Goal: Task Accomplishment & Management: Use online tool/utility

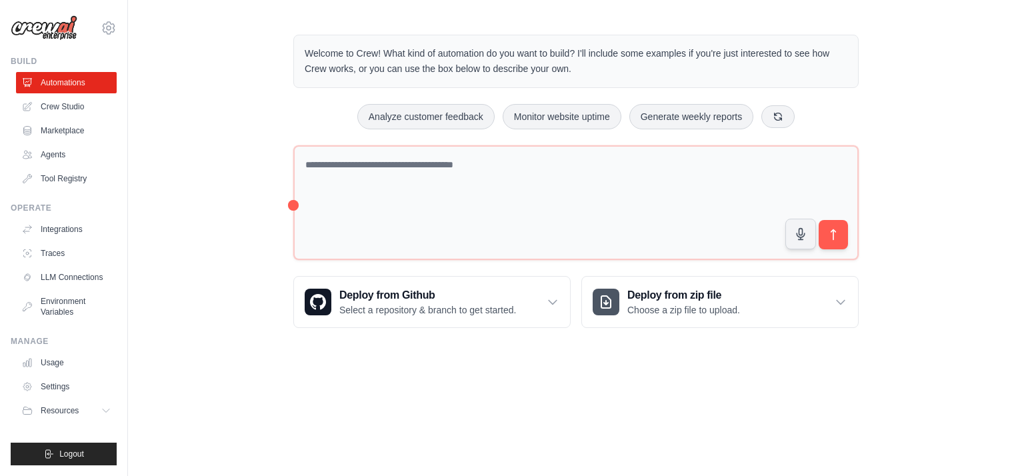
click at [220, 221] on div "Welcome to Crew! What kind of automation do you want to build? I'll include som…" at bounding box center [576, 181] width 896 height 336
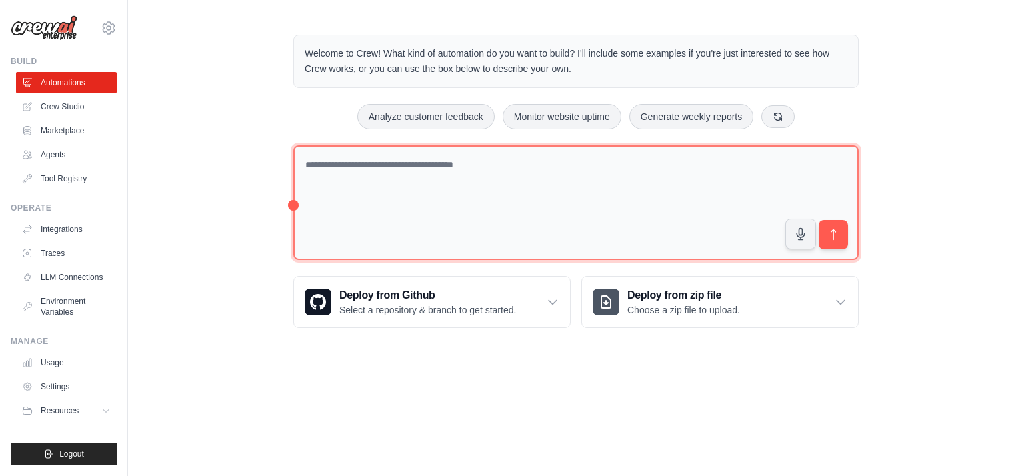
click at [345, 177] on textarea at bounding box center [575, 202] width 565 height 115
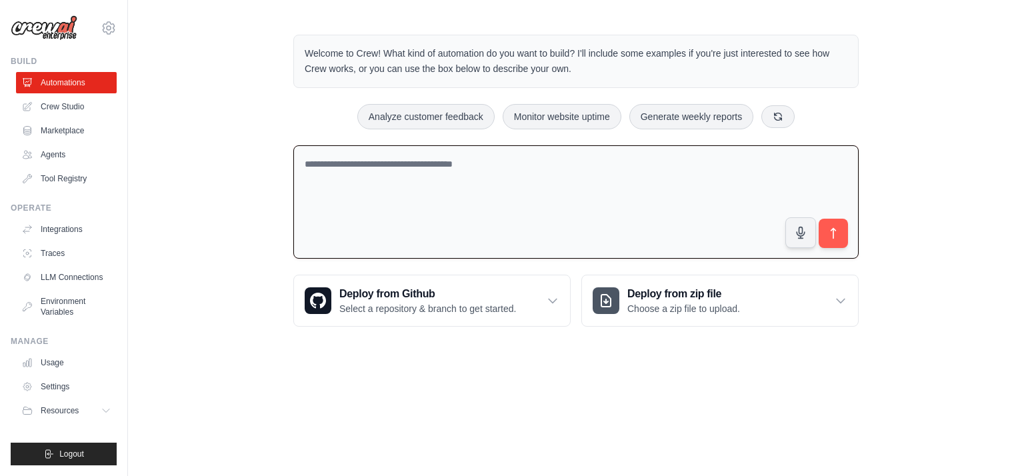
click at [389, 203] on textarea at bounding box center [575, 202] width 565 height 114
type textarea "*"
type textarea "**********"
click at [829, 229] on icon "submit" at bounding box center [834, 234] width 14 height 14
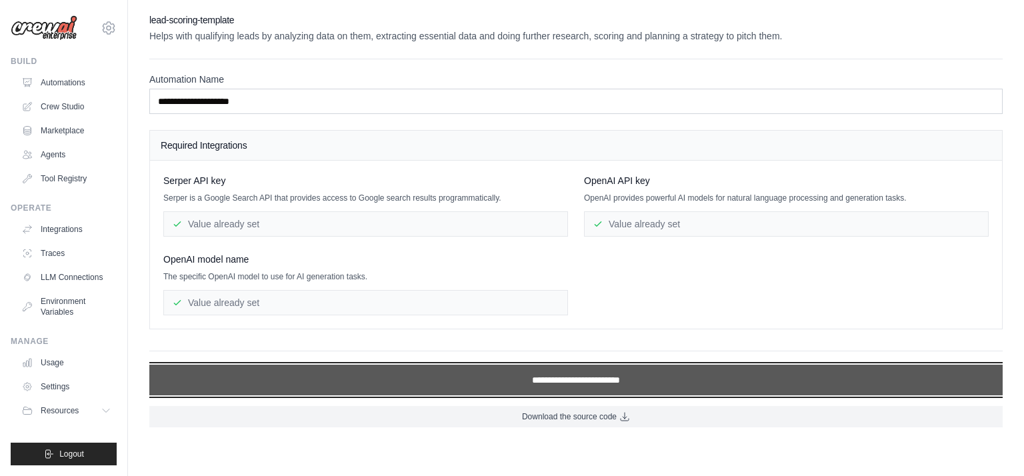
click at [617, 385] on input "**********" at bounding box center [575, 380] width 853 height 31
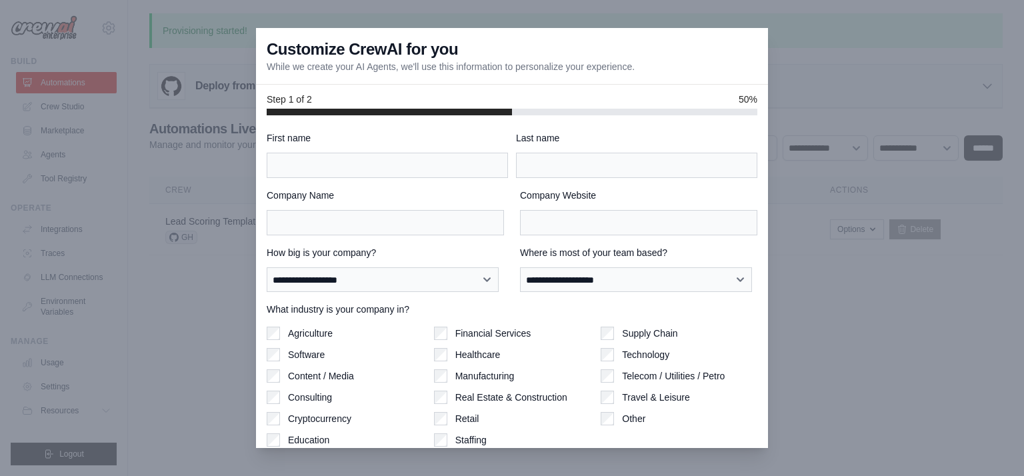
click at [201, 333] on div at bounding box center [512, 238] width 1024 height 476
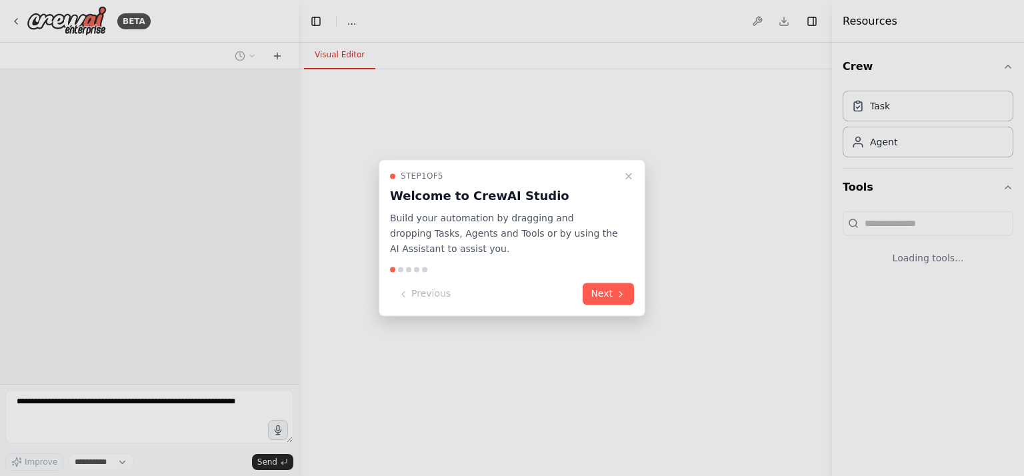
select select "****"
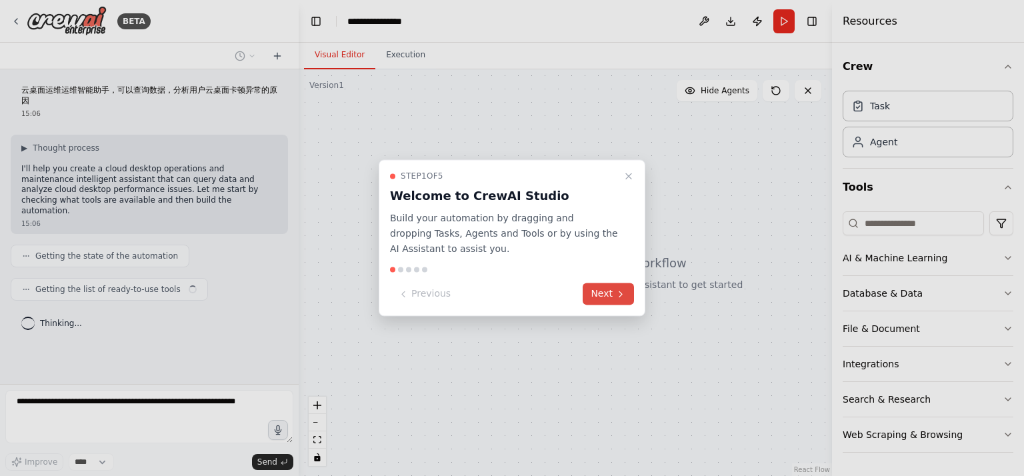
click at [625, 299] on icon at bounding box center [620, 294] width 11 height 11
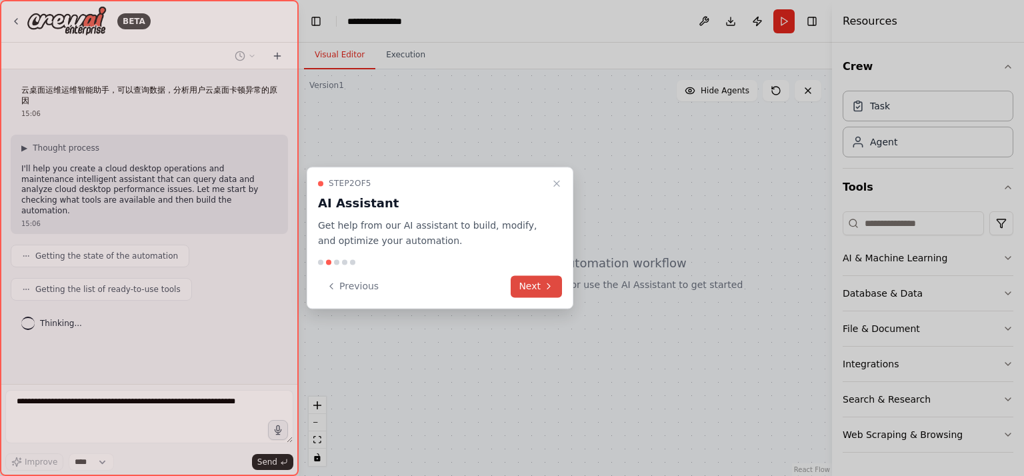
click at [538, 290] on button "Next" at bounding box center [536, 286] width 51 height 22
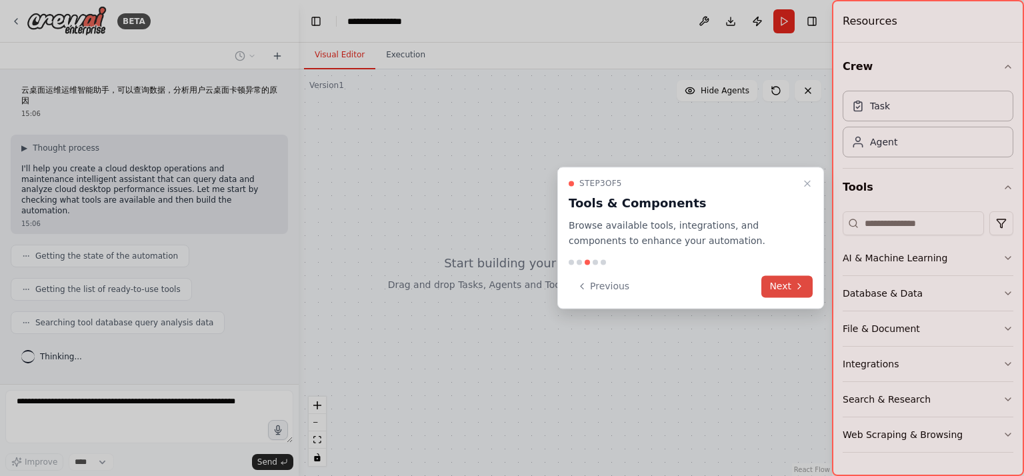
click at [776, 287] on button "Next" at bounding box center [786, 286] width 51 height 22
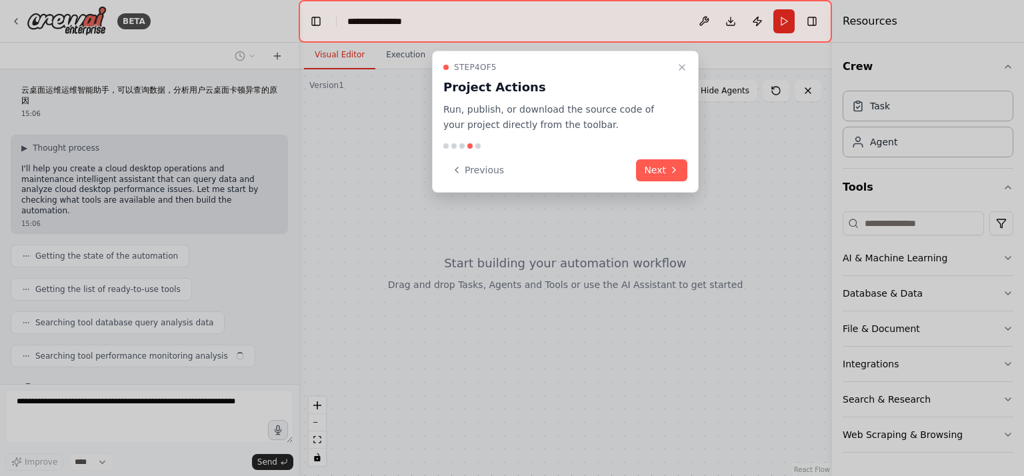
scroll to position [17, 0]
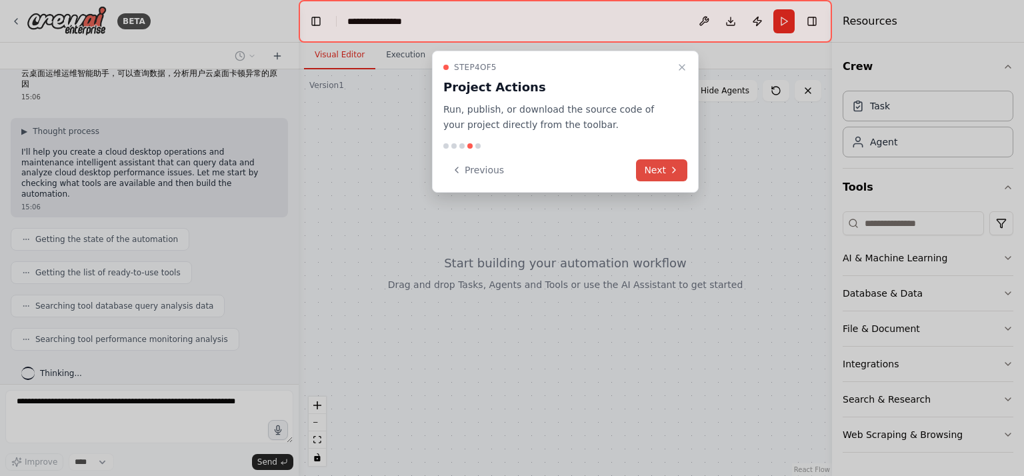
click at [657, 167] on button "Next" at bounding box center [661, 170] width 51 height 22
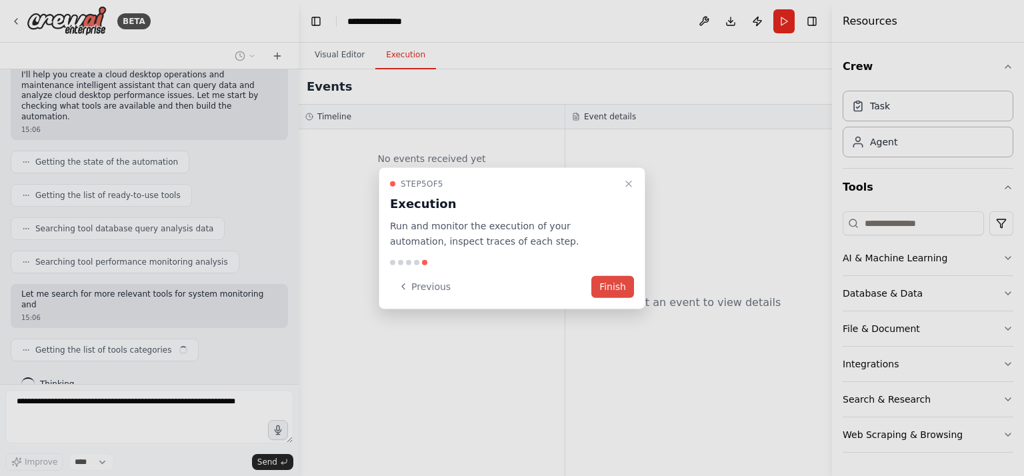
scroll to position [104, 0]
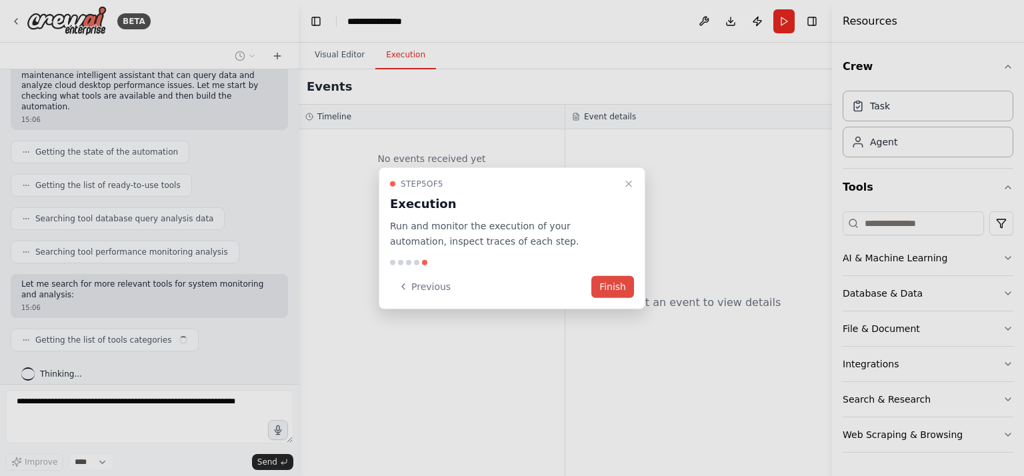
click at [608, 285] on button "Finish" at bounding box center [612, 286] width 43 height 22
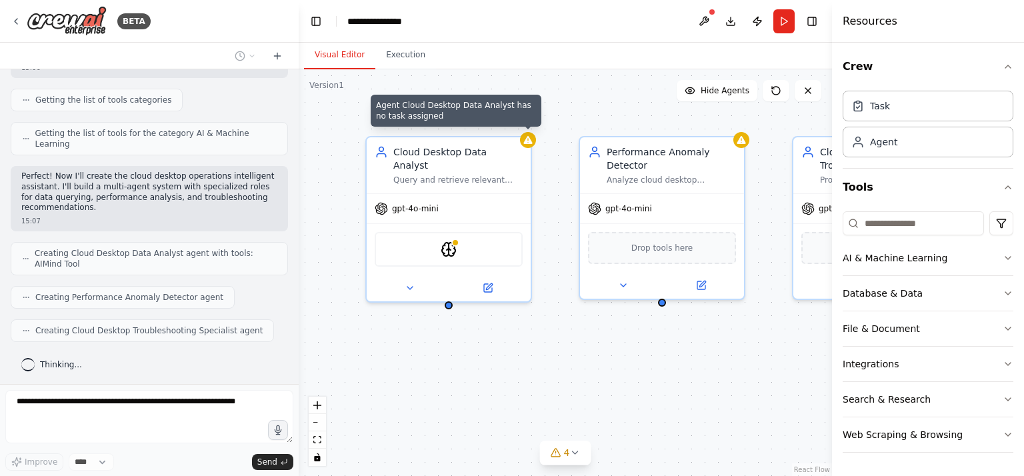
scroll to position [333, 0]
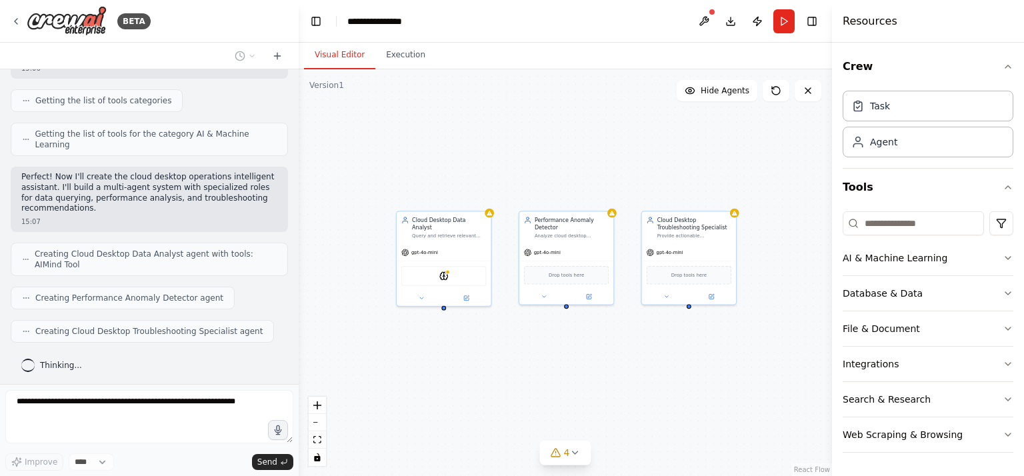
drag, startPoint x: 611, startPoint y: 196, endPoint x: 585, endPoint y: 173, distance: 34.4
click at [585, 173] on div "Cloud Desktop Data Analyst Query and retrieve relevant performance data from cl…" at bounding box center [565, 272] width 533 height 407
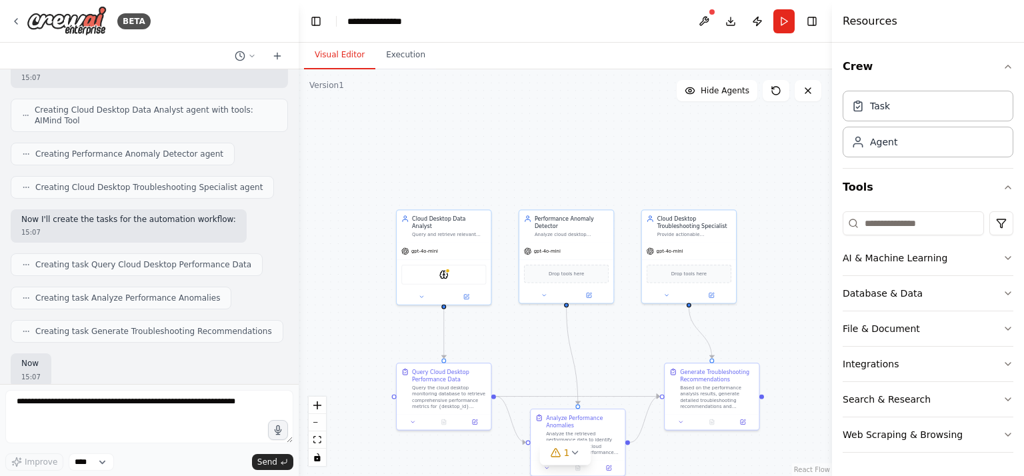
scroll to position [555, 0]
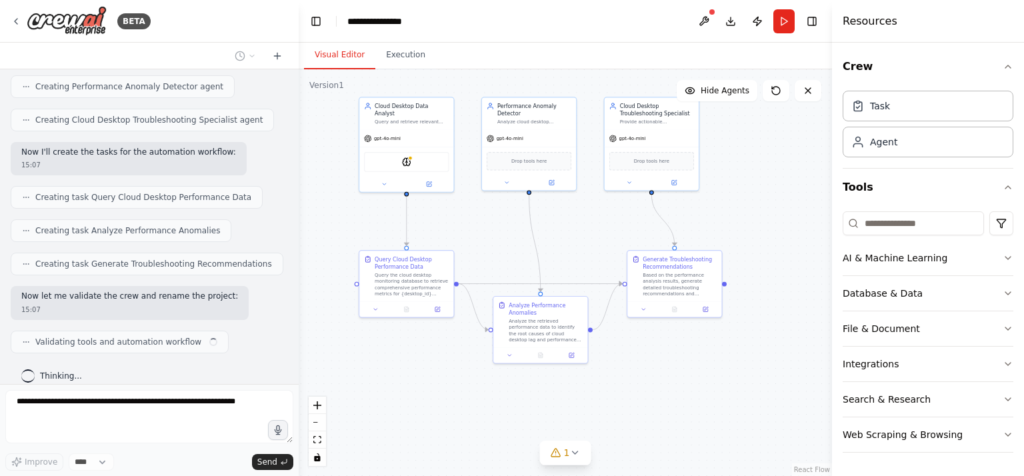
drag, startPoint x: 779, startPoint y: 308, endPoint x: 741, endPoint y: 195, distance: 118.7
click at [741, 195] on div ".deletable-edge-delete-btn { width: 20px; height: 20px; border: 0px solid #ffff…" at bounding box center [565, 272] width 533 height 407
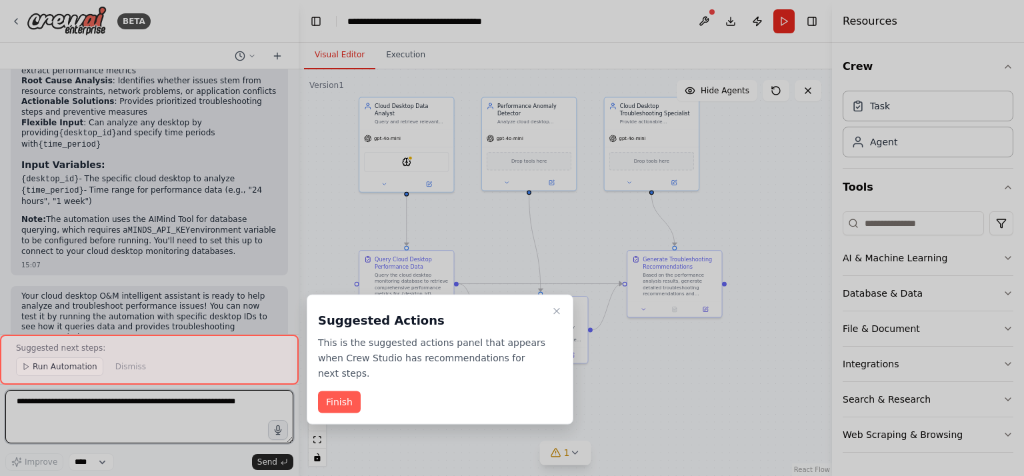
scroll to position [1177, 0]
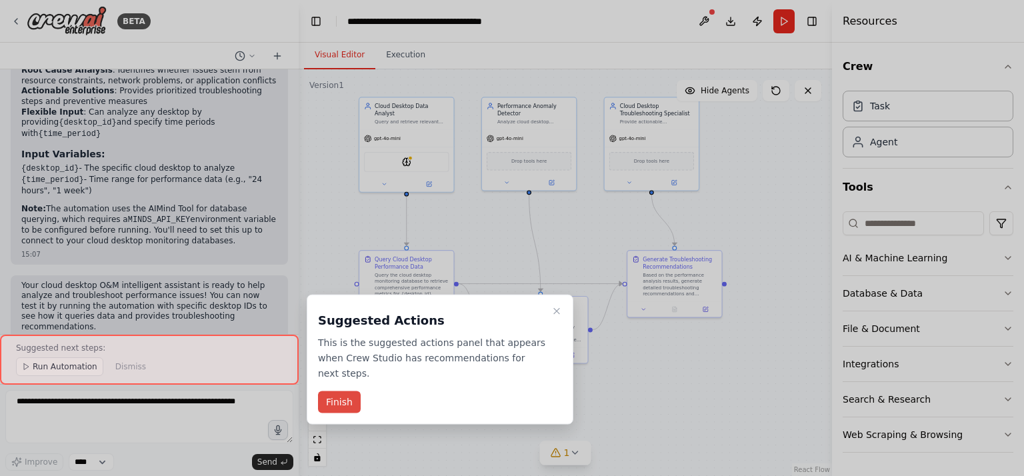
click at [340, 399] on button "Finish" at bounding box center [339, 402] width 43 height 22
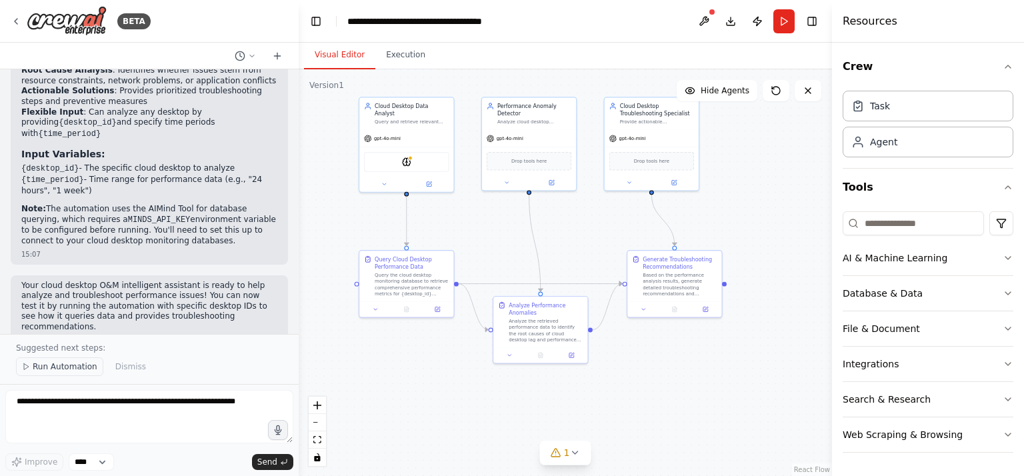
click at [61, 363] on span "Run Automation" at bounding box center [65, 366] width 65 height 11
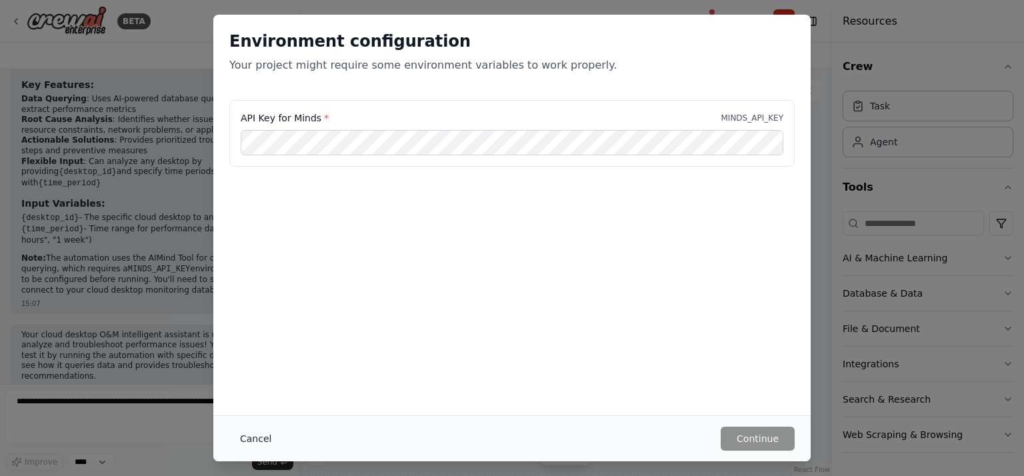
click at [246, 434] on button "Cancel" at bounding box center [255, 439] width 53 height 24
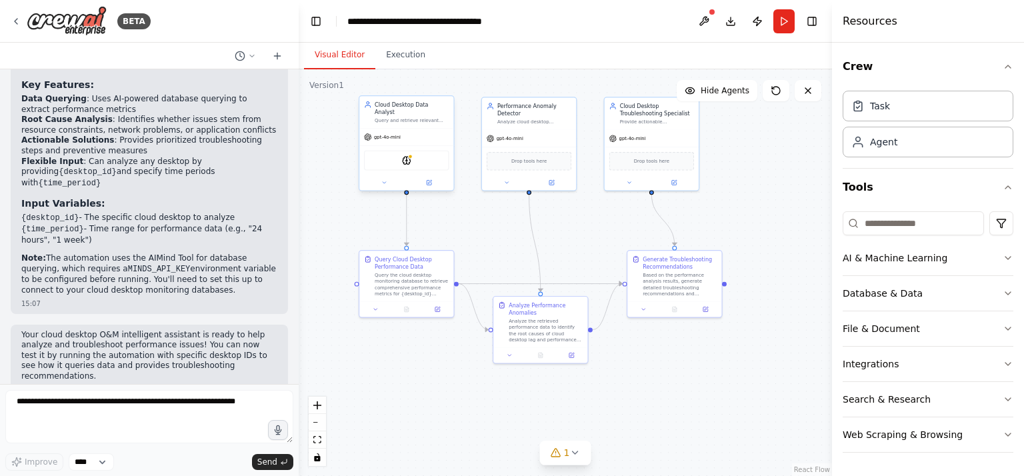
click at [390, 157] on div "AIMindTool" at bounding box center [406, 161] width 85 height 20
click at [403, 130] on div "gpt-4o-mini" at bounding box center [406, 137] width 94 height 17
click at [432, 179] on icon at bounding box center [429, 182] width 6 height 6
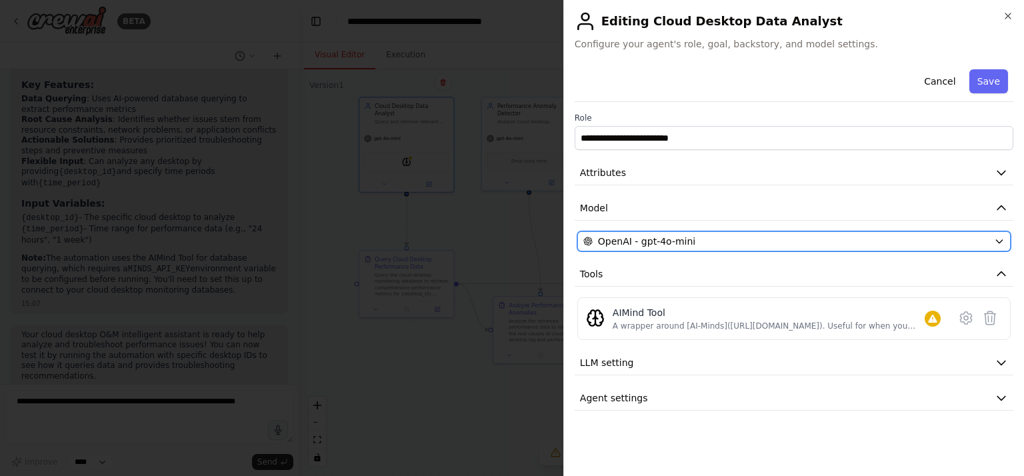
click at [696, 235] on div "OpenAI - gpt-4o-mini" at bounding box center [785, 241] width 405 height 13
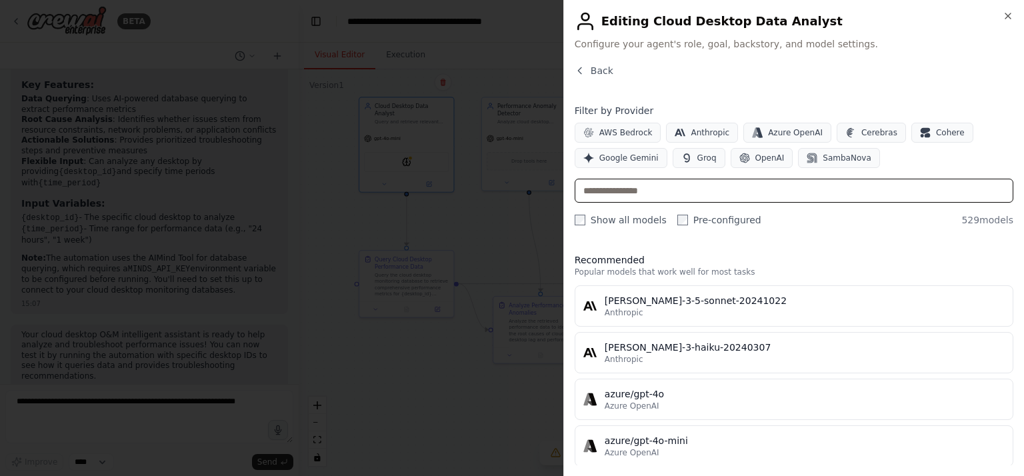
click at [637, 197] on input "text" at bounding box center [794, 191] width 439 height 24
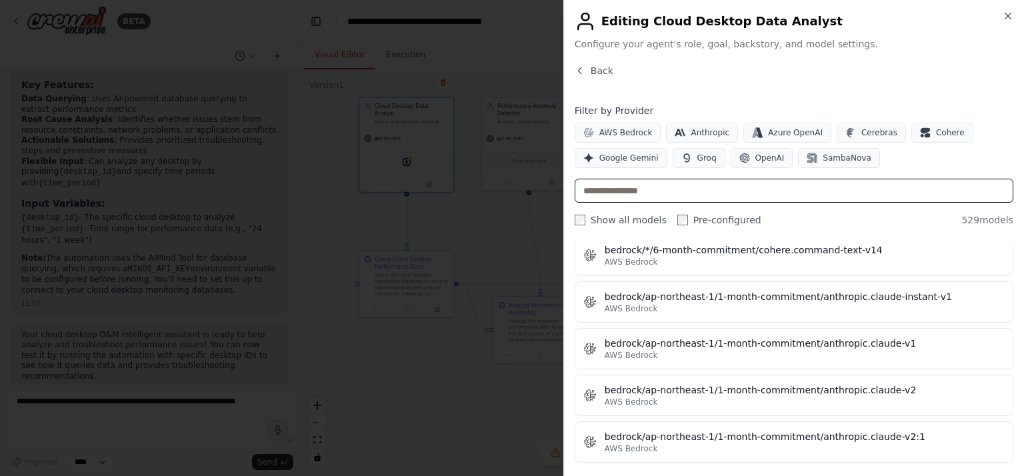
scroll to position [2200, 0]
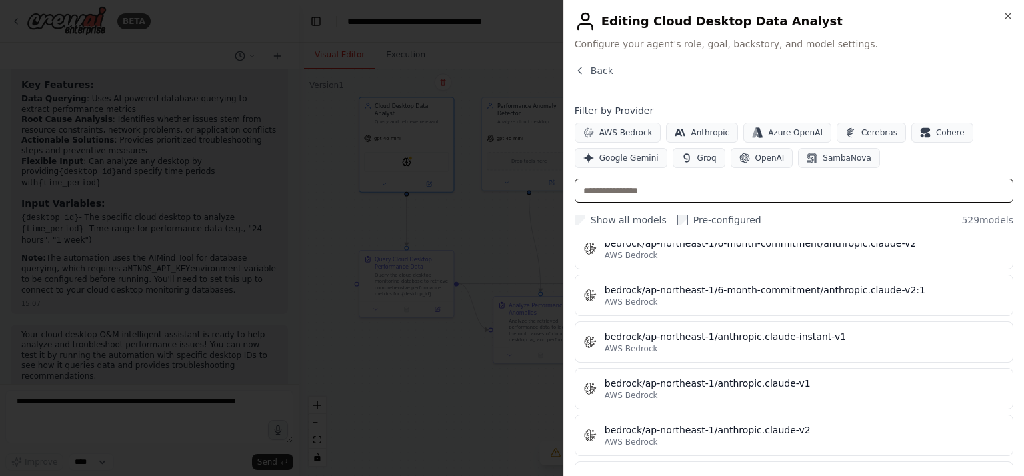
click at [626, 189] on input "text" at bounding box center [794, 191] width 439 height 24
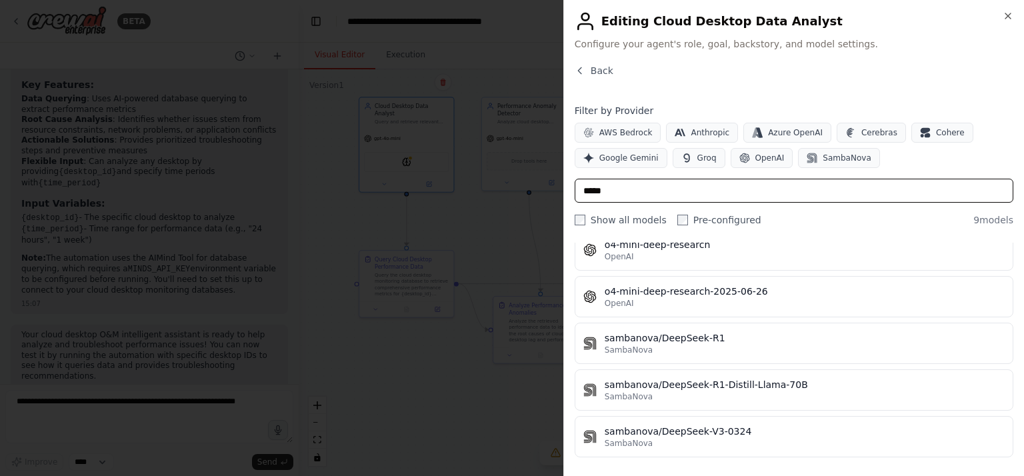
scroll to position [11, 0]
type input "*******"
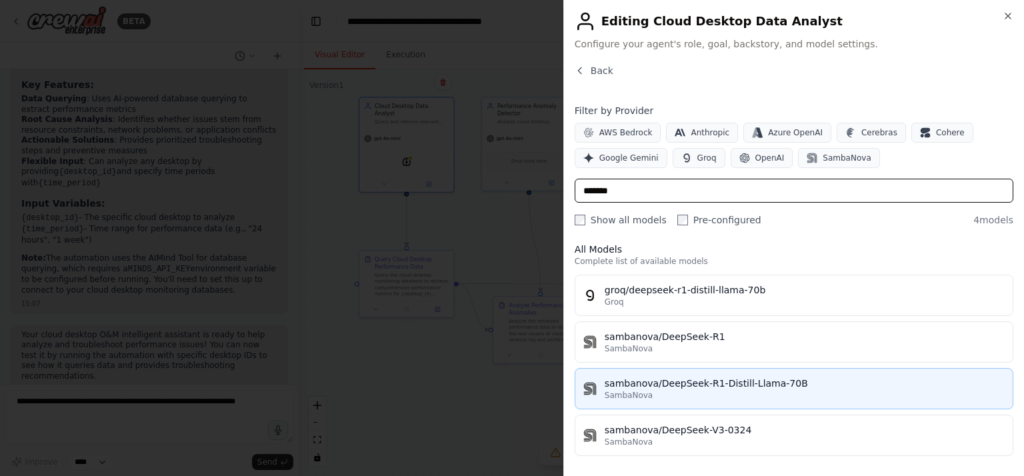
scroll to position [0, 0]
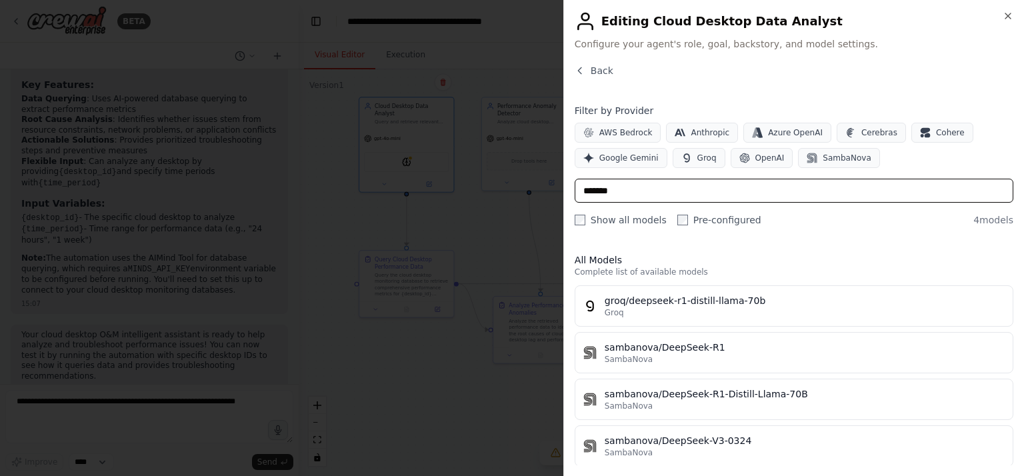
drag, startPoint x: 650, startPoint y: 194, endPoint x: 416, endPoint y: 193, distance: 234.0
click at [416, 193] on body "BETA 云桌面运维运维智能助手，可以查询数据，分析用户云桌面卡顿异常的原因 15:06 ▶ Thought process I'll help you cr…" at bounding box center [512, 238] width 1024 height 476
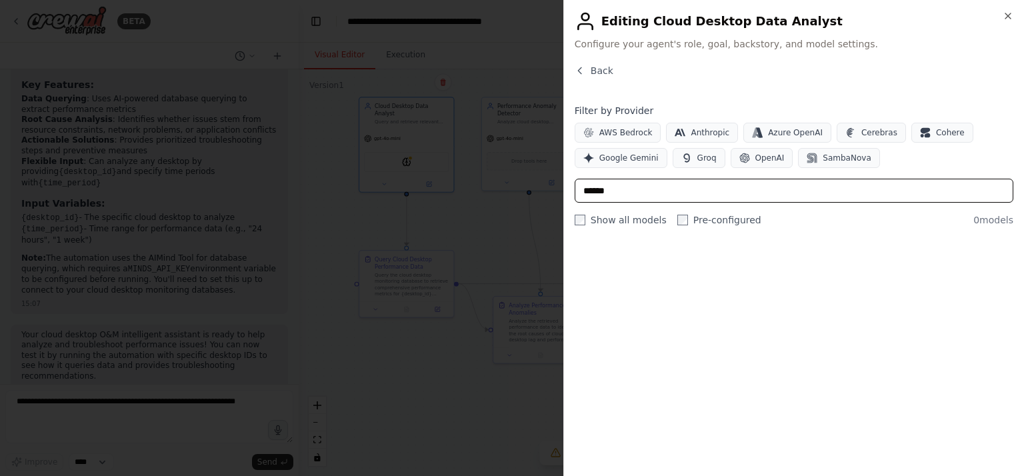
type input "*******"
click at [703, 185] on input "*******" at bounding box center [794, 191] width 439 height 24
drag, startPoint x: 703, startPoint y: 185, endPoint x: 537, endPoint y: 185, distance: 166.0
click at [537, 185] on body "BETA 云桌面运维运维智能助手，可以查询数据，分析用户云桌面卡顿异常的原因 15:06 ▶ Thought process I'll help you cr…" at bounding box center [512, 238] width 1024 height 476
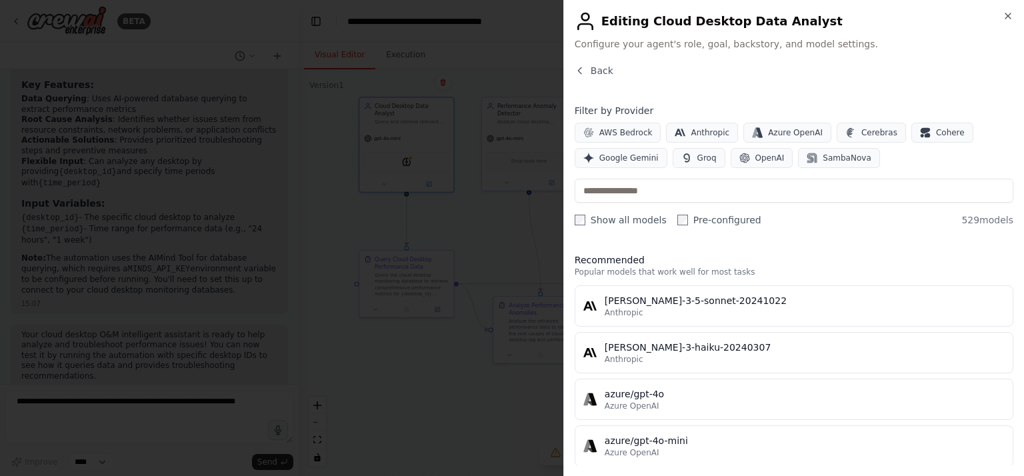
click at [451, 381] on div at bounding box center [512, 238] width 1024 height 476
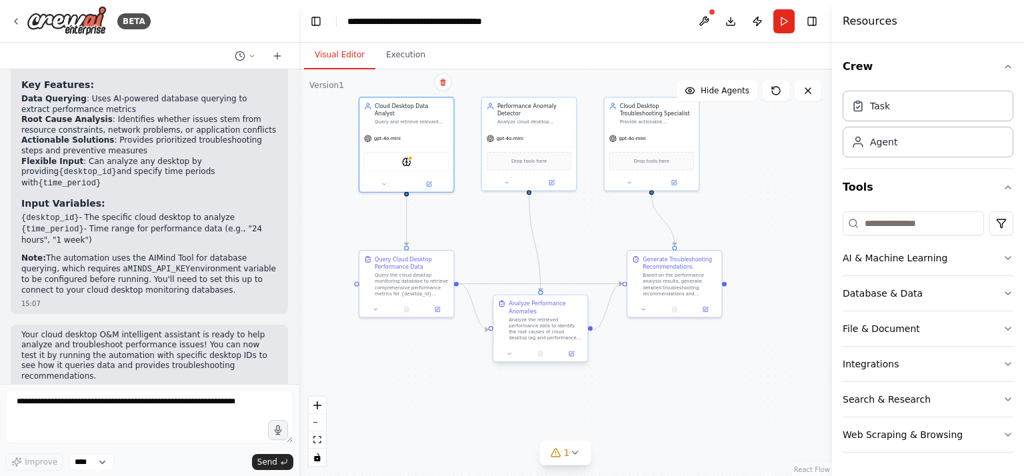
click at [541, 323] on div "Analyze the retrieved performance data to identify the root causes of cloud des…" at bounding box center [546, 329] width 74 height 25
click at [569, 357] on button at bounding box center [571, 353] width 26 height 9
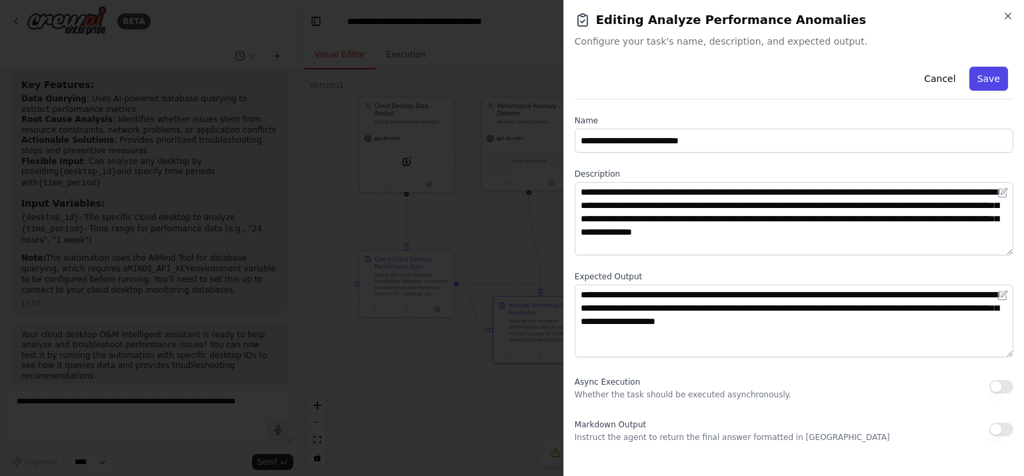
click at [997, 85] on button "Save" at bounding box center [988, 79] width 39 height 24
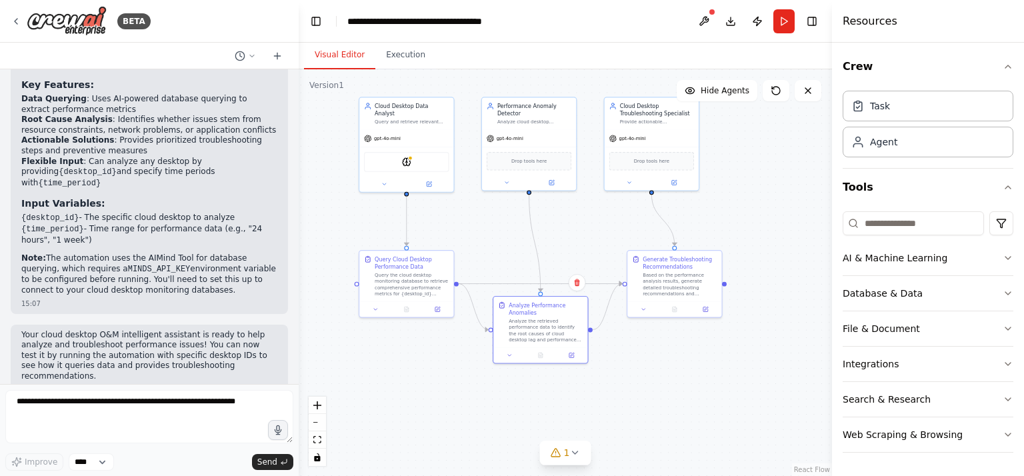
click at [458, 367] on div ".deletable-edge-delete-btn { width: 20px; height: 20px; border: 0px solid #ffff…" at bounding box center [565, 272] width 533 height 407
click at [366, 295] on div "Query Cloud Desktop Performance Data Query the cloud desktop monitoring databas…" at bounding box center [406, 274] width 85 height 41
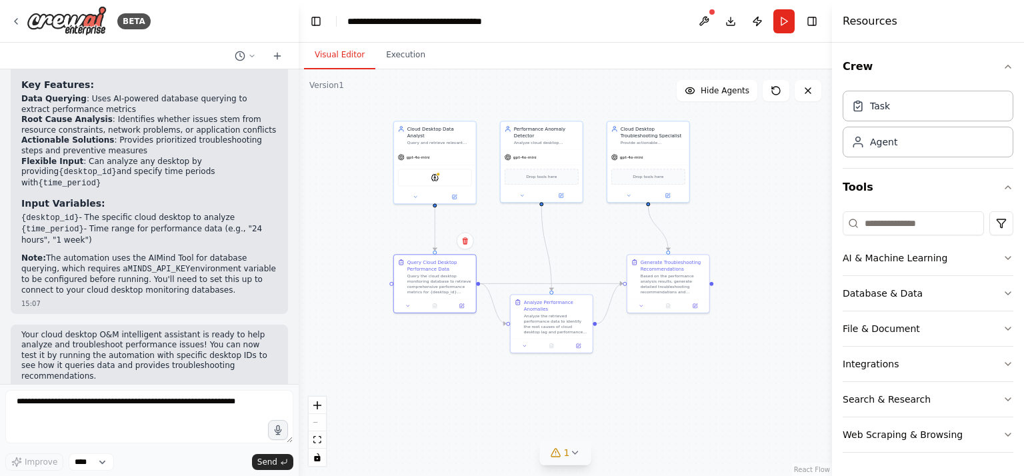
click at [572, 457] on icon at bounding box center [574, 452] width 11 height 11
click at [688, 409] on div "Issues found Tool AIMindTool is not configured. Missing environment variables: …" at bounding box center [565, 430] width 267 height 70
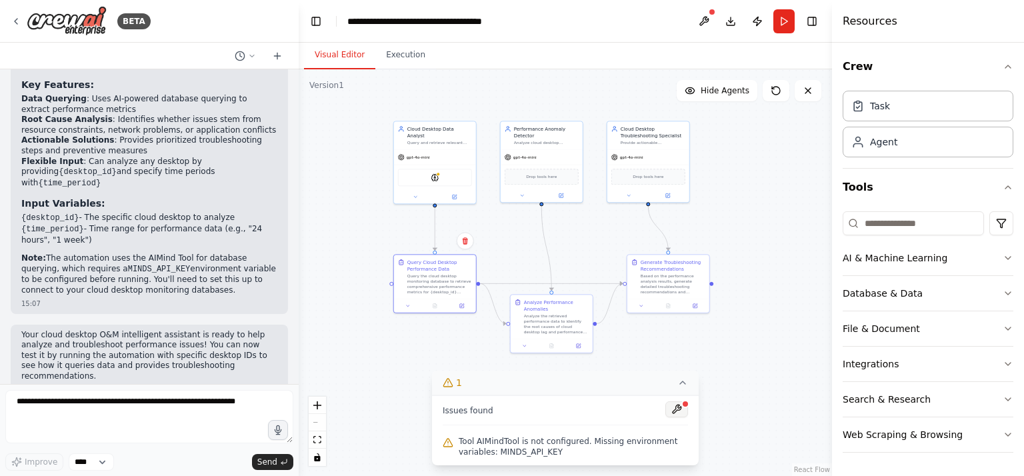
click at [676, 410] on button at bounding box center [676, 409] width 23 height 16
click at [676, 410] on div at bounding box center [676, 410] width 23 height 18
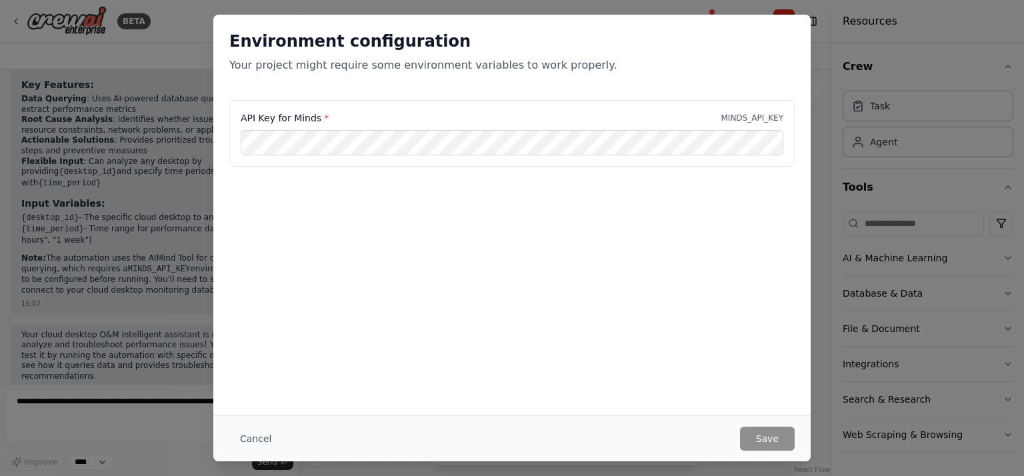
click at [745, 110] on div "API Key for Minds * MINDS_API_KEY" at bounding box center [511, 133] width 565 height 67
drag, startPoint x: 408, startPoint y: 69, endPoint x: 400, endPoint y: 100, distance: 32.3
click at [408, 70] on p "Your project might require some environment variables to work properly." at bounding box center [511, 65] width 565 height 16
click at [814, 242] on div "Environment configuration Your project might require some environment variables…" at bounding box center [512, 238] width 1024 height 476
click at [241, 434] on button "Cancel" at bounding box center [255, 439] width 53 height 24
